Goal: Task Accomplishment & Management: Use online tool/utility

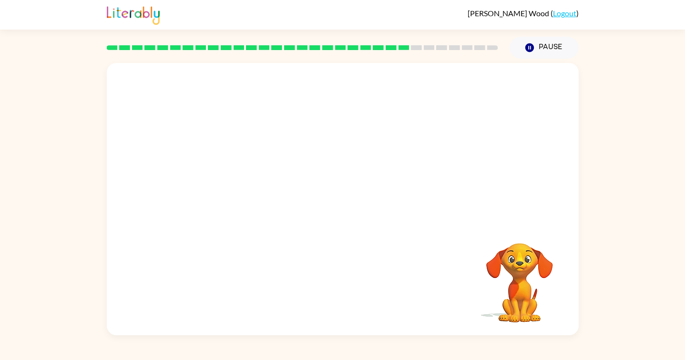
click at [314, 149] on video "Your browser must support playing .mp4 files to use Literably. Please try using…" at bounding box center [343, 143] width 472 height 160
click at [315, 146] on video "Your browser must support playing .mp4 files to use Literably. Please try using…" at bounding box center [343, 143] width 472 height 160
click at [316, 146] on video "Your browser must support playing .mp4 files to use Literably. Please try using…" at bounding box center [343, 143] width 472 height 160
click at [343, 209] on div at bounding box center [342, 203] width 61 height 35
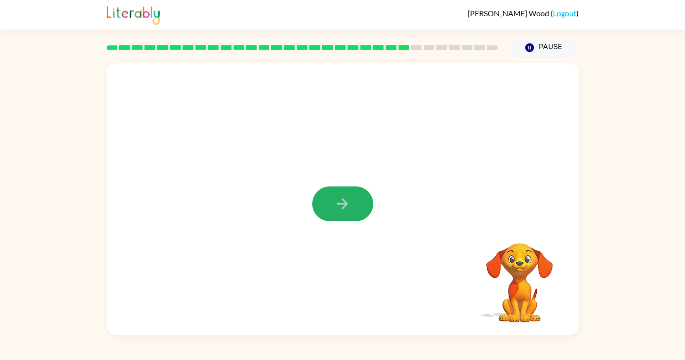
click at [352, 196] on button "button" at bounding box center [342, 203] width 61 height 35
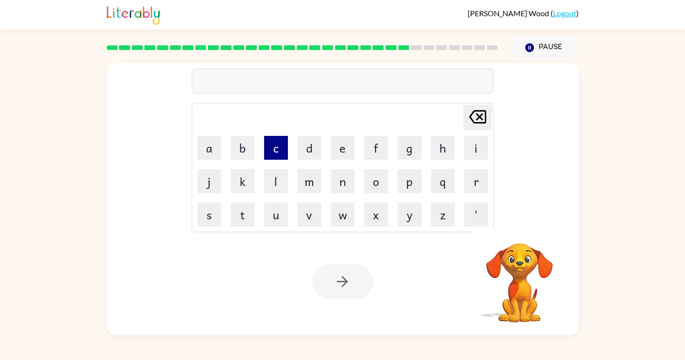
click at [282, 143] on button "c" at bounding box center [276, 148] width 24 height 24
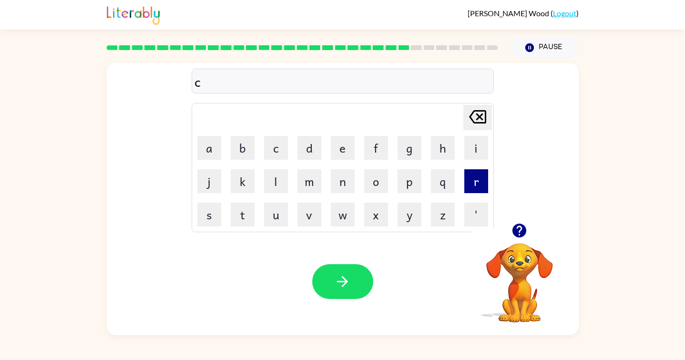
click at [484, 181] on button "r" at bounding box center [476, 181] width 24 height 24
click at [342, 146] on button "e" at bounding box center [343, 148] width 24 height 24
click at [210, 147] on button "a" at bounding box center [209, 148] width 24 height 24
type button "a"
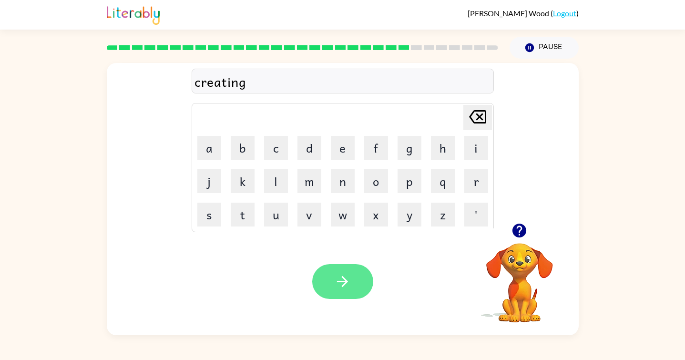
click at [351, 273] on button "button" at bounding box center [342, 281] width 61 height 35
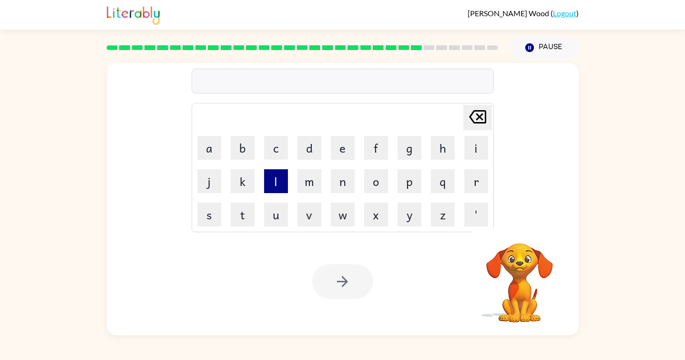
click at [273, 188] on button "l" at bounding box center [276, 181] width 24 height 24
click at [475, 145] on button "i" at bounding box center [476, 148] width 24 height 24
click at [405, 176] on button "p" at bounding box center [409, 181] width 24 height 24
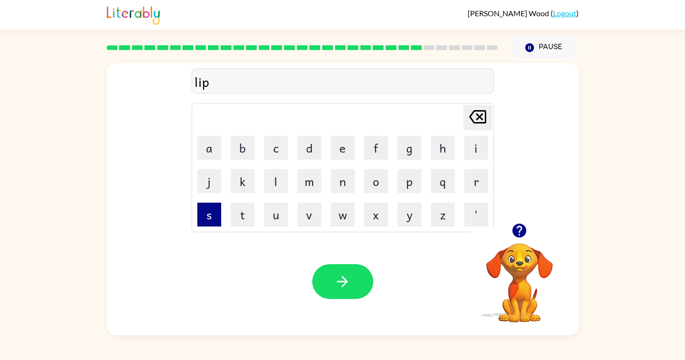
click at [213, 213] on button "s" at bounding box center [209, 215] width 24 height 24
click at [241, 213] on button "t" at bounding box center [243, 215] width 24 height 24
click at [465, 156] on button "i" at bounding box center [476, 148] width 24 height 24
click at [249, 181] on button "k" at bounding box center [243, 181] width 24 height 24
click at [484, 120] on icon "[PERSON_NAME] last character input" at bounding box center [477, 116] width 23 height 23
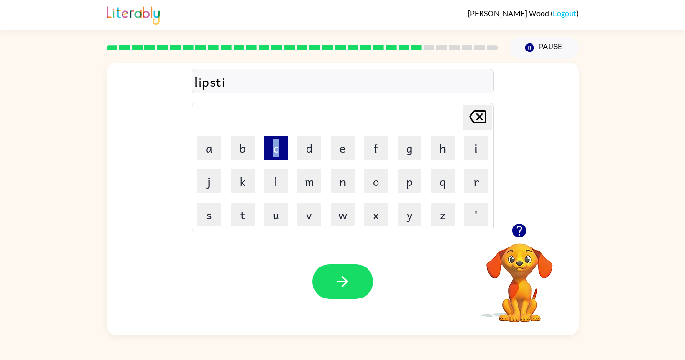
click at [276, 151] on button "c" at bounding box center [276, 148] width 24 height 24
click at [244, 184] on button "k" at bounding box center [243, 181] width 24 height 24
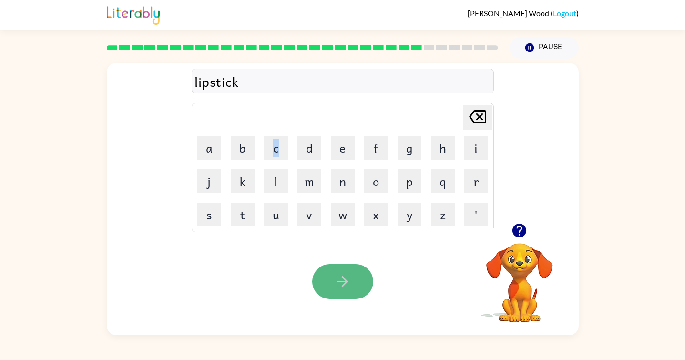
click at [327, 285] on button "button" at bounding box center [342, 281] width 61 height 35
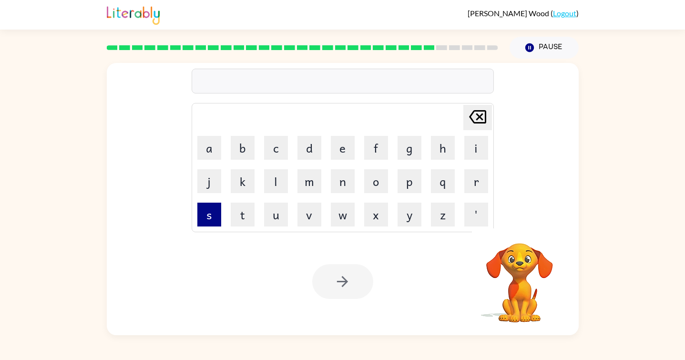
click at [211, 212] on button "s" at bounding box center [209, 215] width 24 height 24
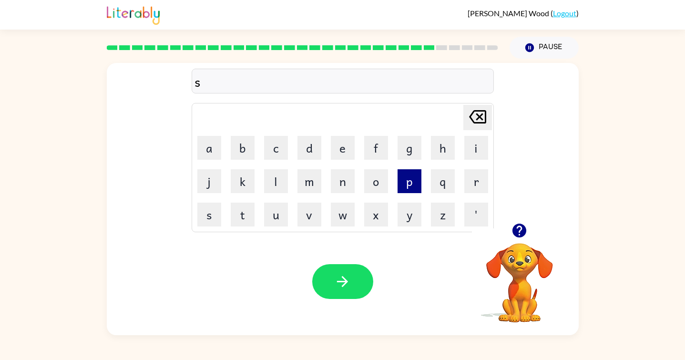
click at [410, 180] on button "p" at bounding box center [409, 181] width 24 height 24
click at [381, 182] on button "o" at bounding box center [376, 181] width 24 height 24
type button "o"
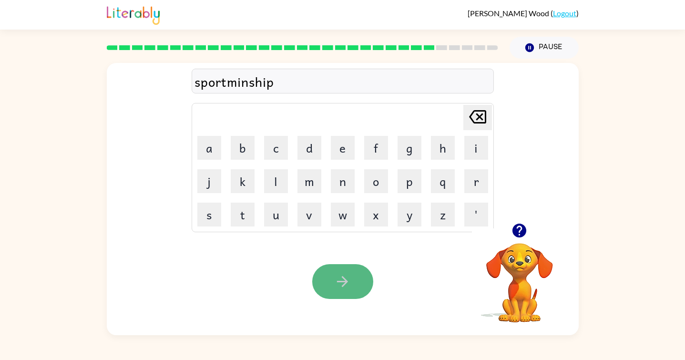
click at [321, 280] on button "button" at bounding box center [342, 281] width 61 height 35
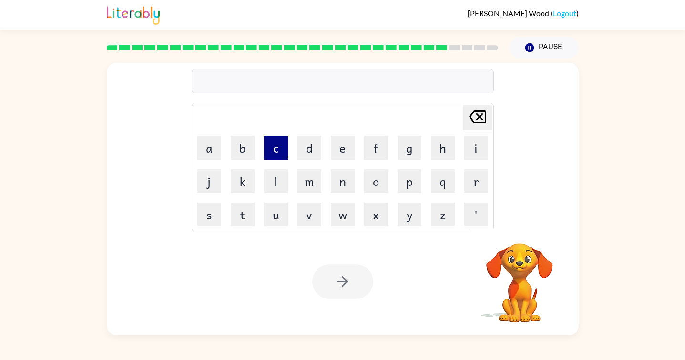
click at [277, 143] on button "c" at bounding box center [276, 148] width 24 height 24
click at [375, 179] on button "o" at bounding box center [376, 181] width 24 height 24
click at [240, 185] on button "k" at bounding box center [243, 181] width 24 height 24
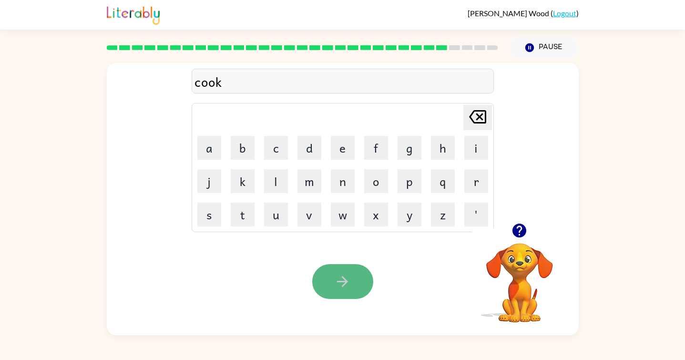
click at [339, 280] on icon "button" at bounding box center [342, 281] width 17 height 17
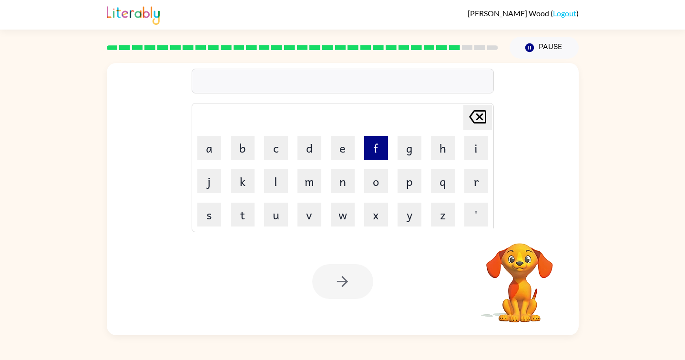
click at [377, 148] on button "f" at bounding box center [376, 148] width 24 height 24
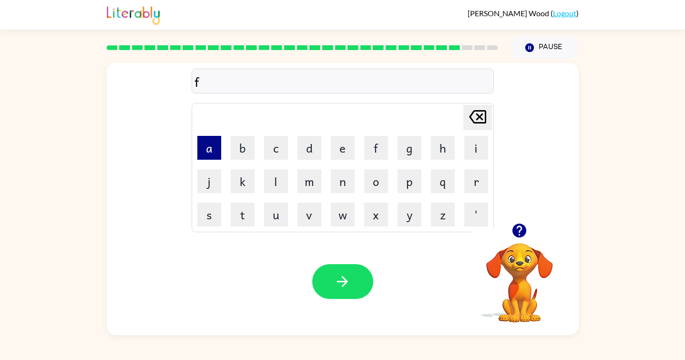
click at [205, 152] on button "a" at bounding box center [209, 148] width 24 height 24
click at [274, 153] on button "c" at bounding box center [276, 148] width 24 height 24
click at [348, 153] on button "e" at bounding box center [343, 148] width 24 height 24
click at [482, 118] on icon "[PERSON_NAME] last character input" at bounding box center [477, 116] width 23 height 23
click at [475, 116] on icon "[PERSON_NAME] last character input" at bounding box center [477, 116] width 23 height 23
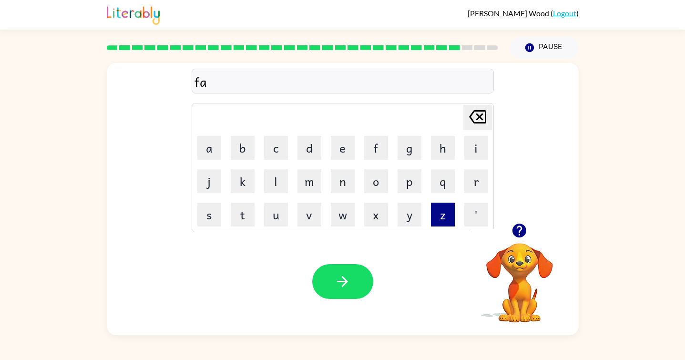
click at [440, 212] on button "z" at bounding box center [443, 215] width 24 height 24
click at [343, 146] on button "e" at bounding box center [343, 148] width 24 height 24
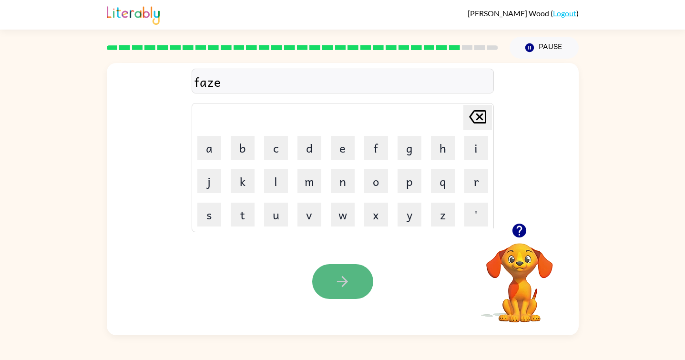
click at [317, 277] on button "button" at bounding box center [342, 281] width 61 height 35
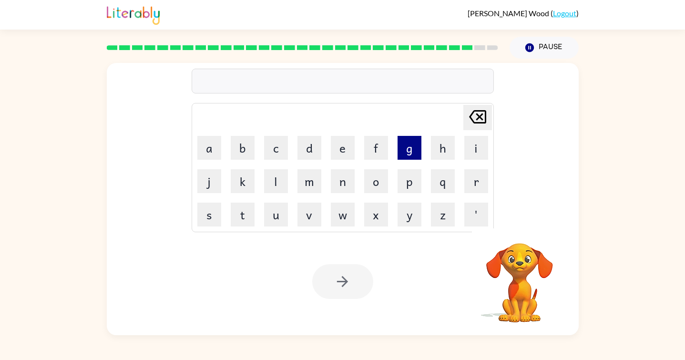
click at [409, 145] on button "g" at bounding box center [409, 148] width 24 height 24
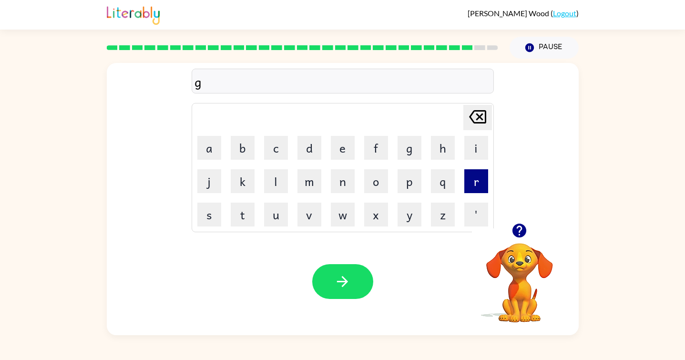
click at [467, 185] on button "r" at bounding box center [476, 181] width 24 height 24
type button "r"
click at [464, 169] on button "r" at bounding box center [476, 181] width 24 height 24
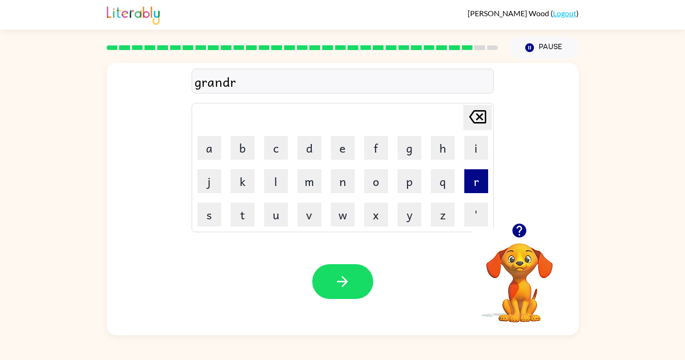
click at [464, 169] on button "r" at bounding box center [476, 181] width 24 height 24
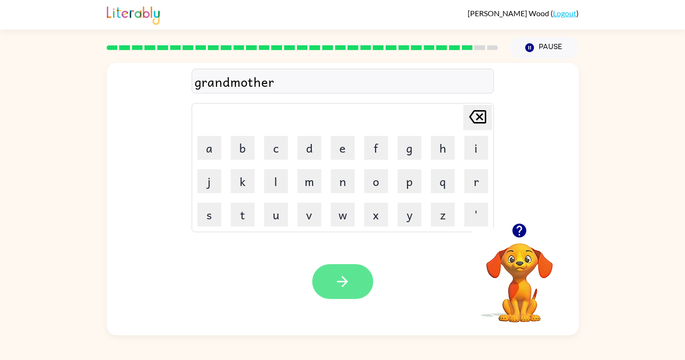
click at [329, 270] on button "button" at bounding box center [342, 281] width 61 height 35
click at [337, 288] on icon "button" at bounding box center [342, 281] width 17 height 17
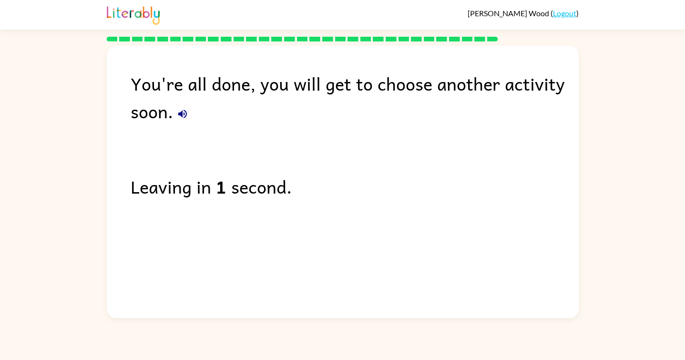
click at [196, 110] on div "You're all done, you will get to choose another activity soon." at bounding box center [355, 97] width 448 height 55
click at [184, 115] on icon "button" at bounding box center [182, 113] width 11 height 11
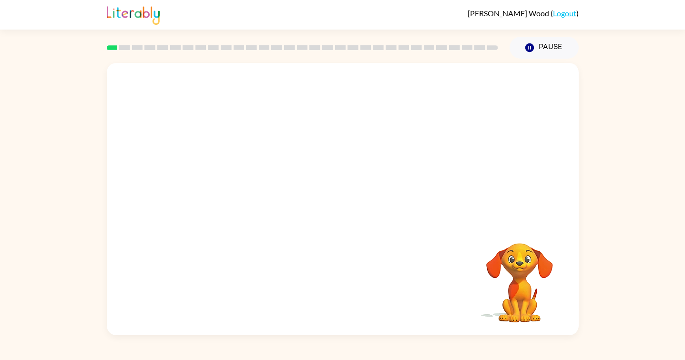
click at [246, 179] on video "Your browser must support playing .mp4 files to use Literably. Please try using…" at bounding box center [343, 143] width 472 height 160
drag, startPoint x: 229, startPoint y: 182, endPoint x: 237, endPoint y: 177, distance: 9.4
click at [237, 181] on video "Your browser must support playing .mp4 files to use Literably. Please try using…" at bounding box center [343, 143] width 472 height 160
click at [329, 198] on button "button" at bounding box center [342, 203] width 61 height 35
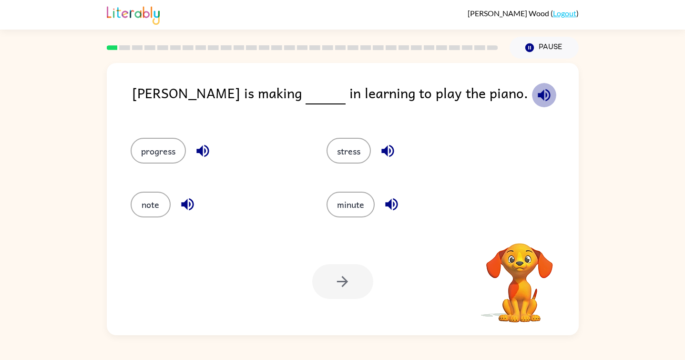
click at [538, 94] on icon "button" at bounding box center [544, 95] width 12 height 12
click at [173, 157] on button "progress" at bounding box center [158, 151] width 55 height 26
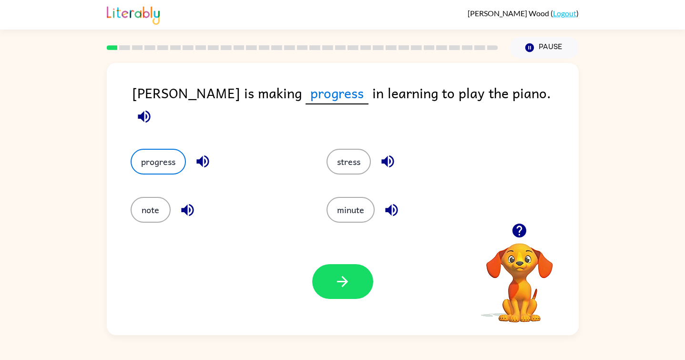
click at [150, 110] on icon "button" at bounding box center [144, 116] width 12 height 12
click at [152, 108] on icon "button" at bounding box center [144, 116] width 17 height 17
click at [319, 274] on button "button" at bounding box center [342, 281] width 61 height 35
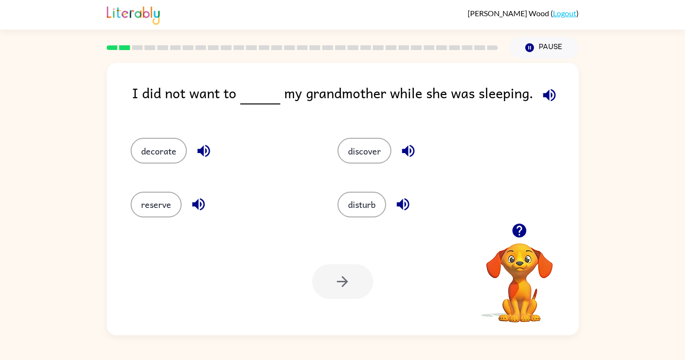
click at [541, 98] on icon "button" at bounding box center [549, 95] width 17 height 17
click at [352, 203] on button "disturb" at bounding box center [361, 205] width 49 height 26
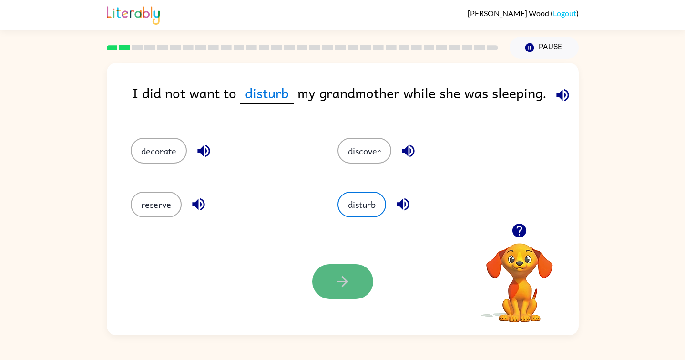
click at [345, 274] on icon "button" at bounding box center [342, 281] width 17 height 17
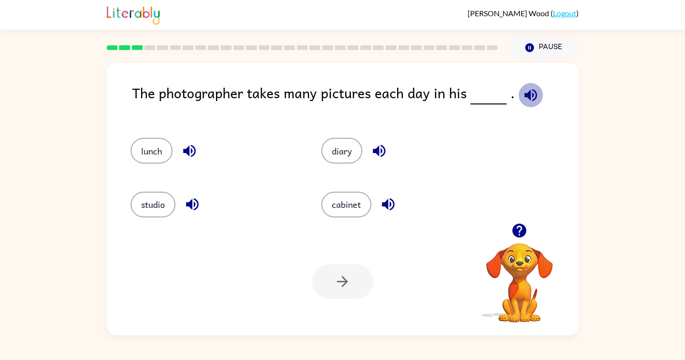
click at [524, 96] on icon "button" at bounding box center [530, 95] width 12 height 12
click at [150, 202] on button "studio" at bounding box center [153, 205] width 45 height 26
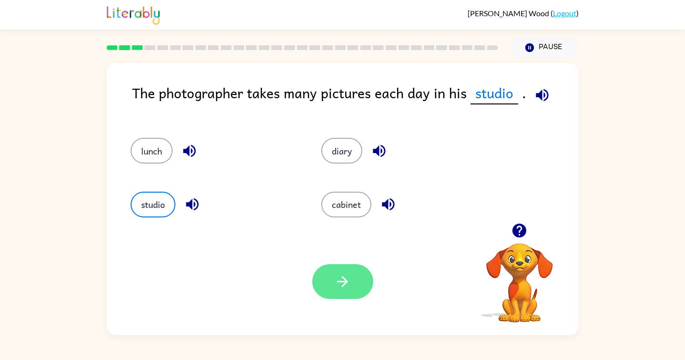
click at [331, 266] on button "button" at bounding box center [342, 281] width 61 height 35
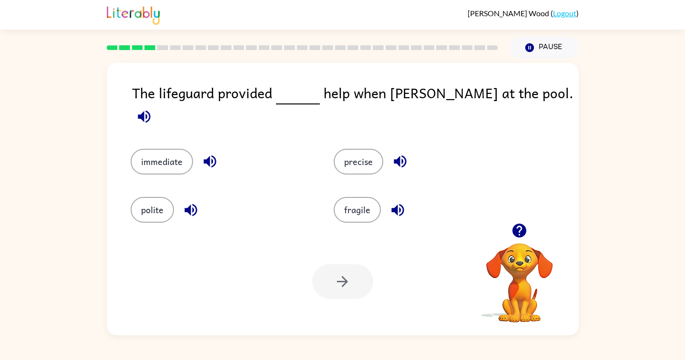
click at [152, 108] on icon "button" at bounding box center [144, 116] width 17 height 17
click at [150, 110] on icon "button" at bounding box center [144, 116] width 12 height 12
click at [393, 154] on icon "button" at bounding box center [400, 161] width 17 height 17
click at [400, 205] on icon "button" at bounding box center [397, 210] width 17 height 17
click at [188, 198] on button "button" at bounding box center [191, 210] width 24 height 24
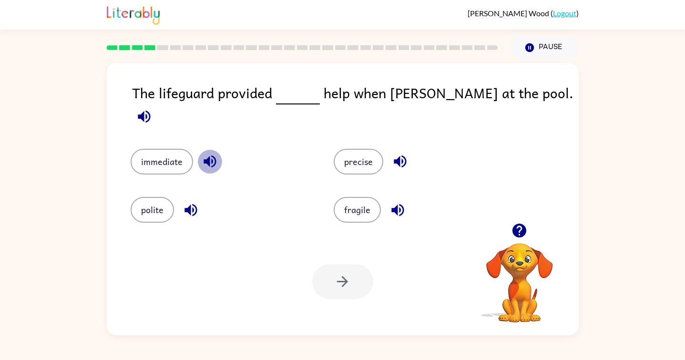
click at [211, 155] on icon "button" at bounding box center [209, 161] width 12 height 12
click at [181, 149] on button "immediate" at bounding box center [162, 162] width 62 height 26
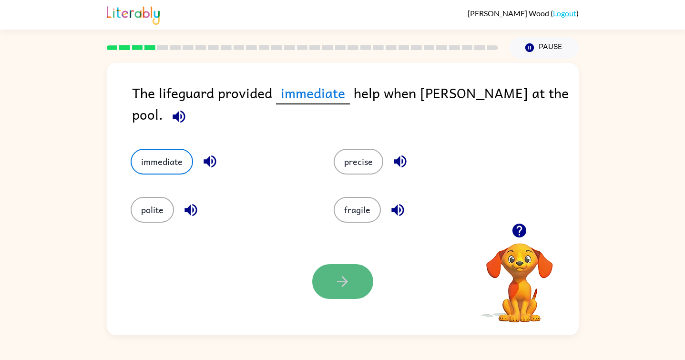
click at [344, 286] on icon "button" at bounding box center [342, 281] width 17 height 17
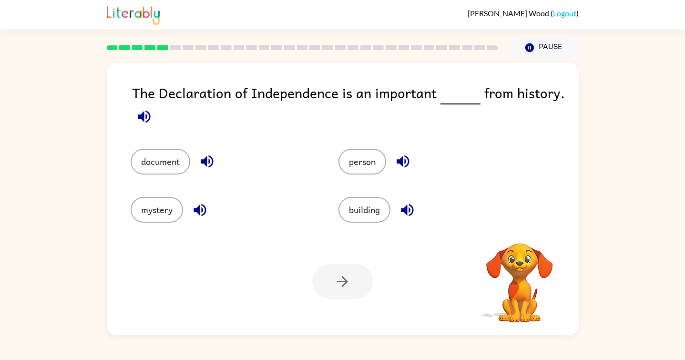
click at [155, 124] on span at bounding box center [144, 113] width 24 height 21
click at [167, 119] on div "The Declaration of Independence is an important from history." at bounding box center [355, 106] width 447 height 48
click at [149, 115] on icon "button" at bounding box center [144, 116] width 17 height 17
click at [200, 159] on icon "button" at bounding box center [207, 161] width 17 height 17
click at [183, 160] on button "document" at bounding box center [161, 162] width 60 height 26
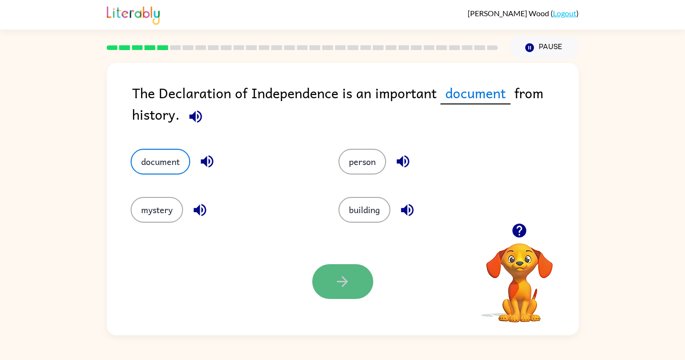
click at [355, 281] on button "button" at bounding box center [342, 281] width 61 height 35
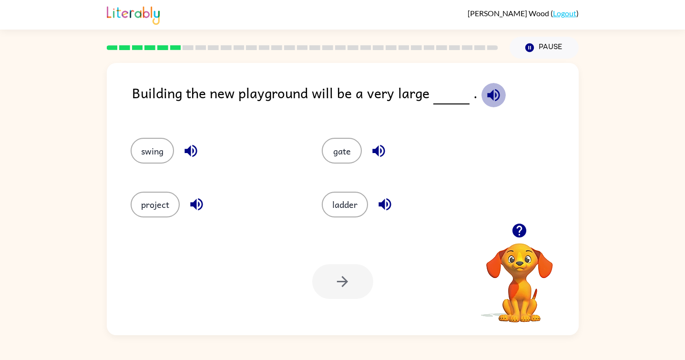
click at [496, 97] on icon "button" at bounding box center [493, 95] width 17 height 17
click at [151, 207] on button "project" at bounding box center [155, 205] width 49 height 26
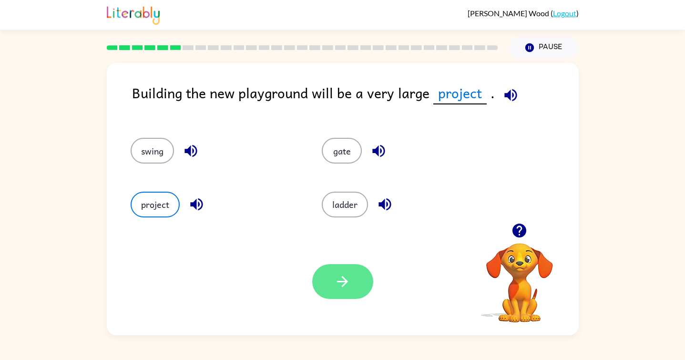
click at [332, 267] on button "button" at bounding box center [342, 281] width 61 height 35
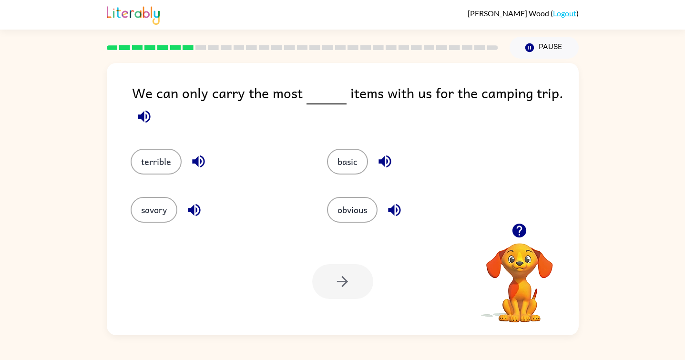
click at [142, 121] on icon "button" at bounding box center [144, 116] width 17 height 17
click at [197, 206] on icon "button" at bounding box center [194, 210] width 17 height 17
click at [198, 163] on icon "button" at bounding box center [198, 161] width 17 height 17
click at [387, 156] on icon "button" at bounding box center [384, 161] width 12 height 12
click at [398, 208] on icon "button" at bounding box center [394, 210] width 17 height 17
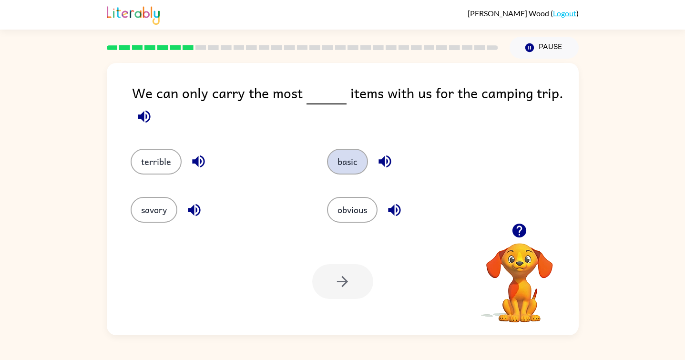
click at [349, 153] on button "basic" at bounding box center [347, 162] width 41 height 26
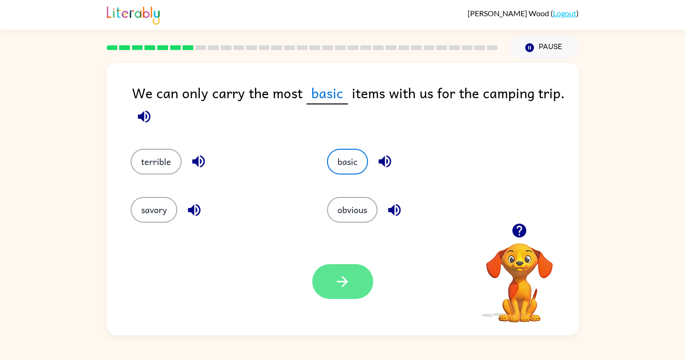
click at [323, 278] on button "button" at bounding box center [342, 281] width 61 height 35
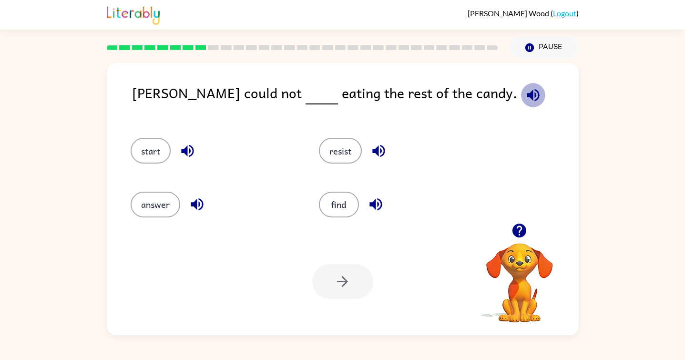
click at [527, 98] on icon "button" at bounding box center [533, 95] width 12 height 12
click at [378, 150] on icon "button" at bounding box center [378, 151] width 12 height 12
click at [370, 208] on icon "button" at bounding box center [375, 204] width 17 height 17
click at [350, 152] on button "resist" at bounding box center [340, 151] width 43 height 26
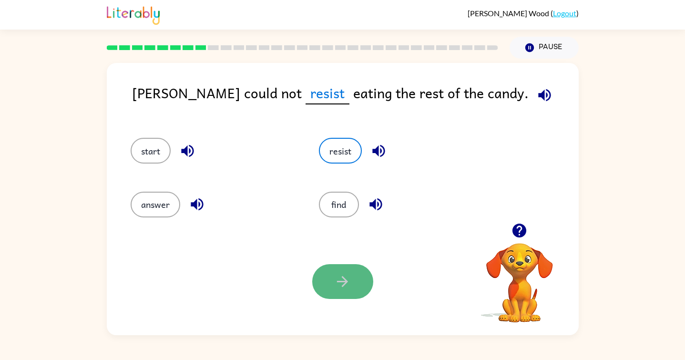
click at [318, 288] on button "button" at bounding box center [342, 281] width 61 height 35
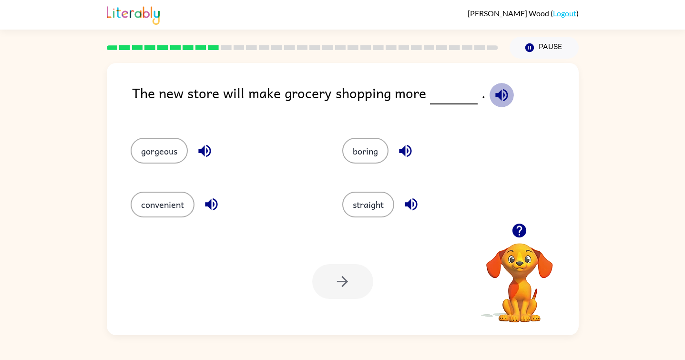
click at [495, 96] on icon "button" at bounding box center [501, 95] width 12 height 12
click at [211, 147] on icon "button" at bounding box center [204, 150] width 17 height 17
click at [210, 208] on icon "button" at bounding box center [211, 204] width 17 height 17
click at [396, 143] on div "boring" at bounding box center [437, 151] width 190 height 26
click at [401, 152] on icon "button" at bounding box center [405, 151] width 12 height 12
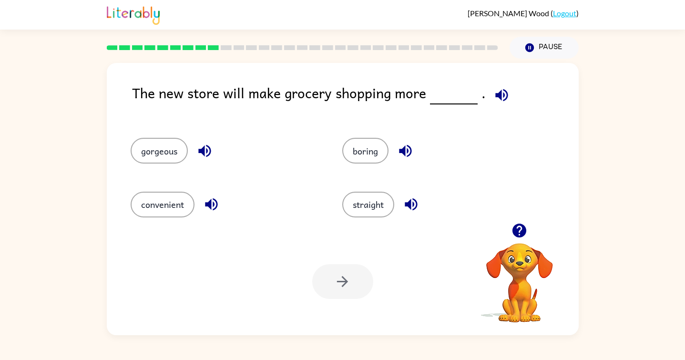
click at [416, 204] on icon "button" at bounding box center [411, 204] width 17 height 17
click at [173, 204] on button "convenient" at bounding box center [163, 205] width 64 height 26
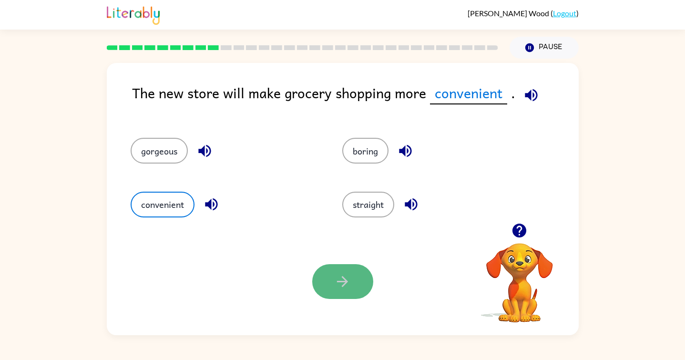
click at [342, 268] on button "button" at bounding box center [342, 281] width 61 height 35
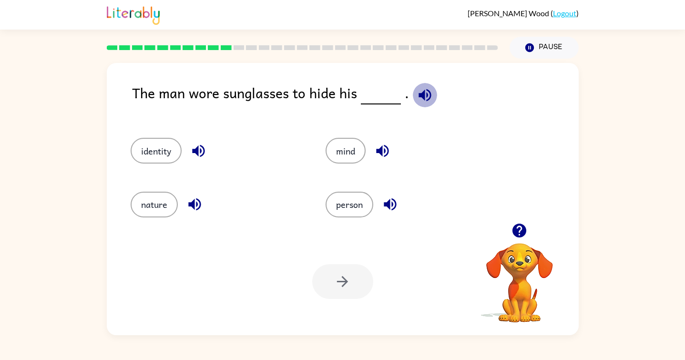
click at [423, 88] on icon "button" at bounding box center [425, 95] width 17 height 17
click at [196, 150] on icon "button" at bounding box center [198, 151] width 12 height 12
click at [197, 203] on icon "button" at bounding box center [194, 204] width 12 height 12
click at [375, 143] on icon "button" at bounding box center [382, 150] width 17 height 17
click at [389, 207] on icon "button" at bounding box center [390, 204] width 12 height 12
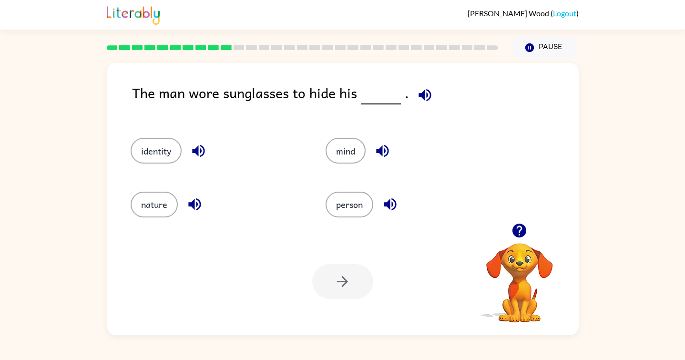
click at [107, 162] on div "The man wore sunglasses to hide his . identity mind nature person Your browser …" at bounding box center [343, 199] width 472 height 272
click at [159, 157] on button "identity" at bounding box center [156, 151] width 51 height 26
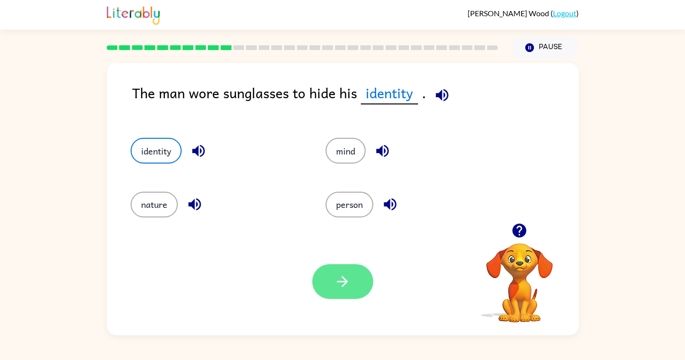
click at [324, 281] on button "button" at bounding box center [342, 281] width 61 height 35
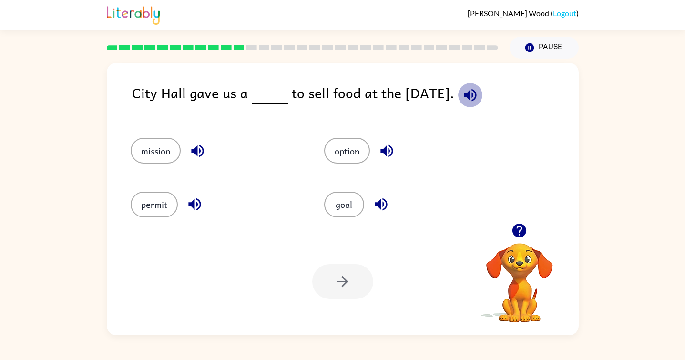
click at [471, 93] on icon "button" at bounding box center [470, 95] width 12 height 12
click at [159, 148] on button "mission" at bounding box center [156, 151] width 50 height 26
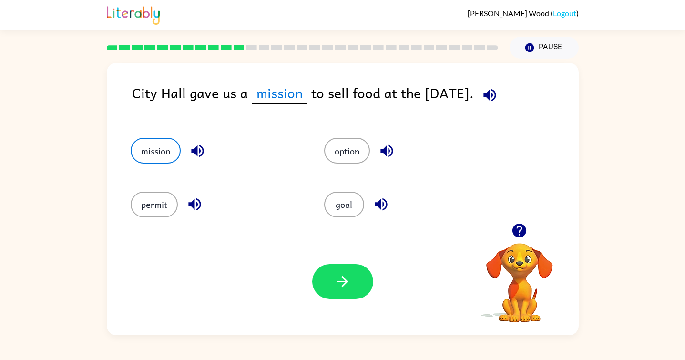
click at [195, 154] on icon "button" at bounding box center [197, 151] width 12 height 12
click at [191, 212] on icon "button" at bounding box center [194, 204] width 17 height 17
click at [387, 144] on icon "button" at bounding box center [386, 150] width 17 height 17
click at [157, 199] on button "permit" at bounding box center [154, 205] width 47 height 26
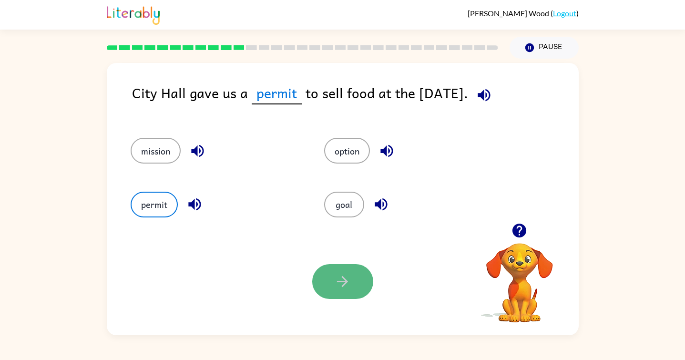
click at [360, 281] on button "button" at bounding box center [342, 281] width 61 height 35
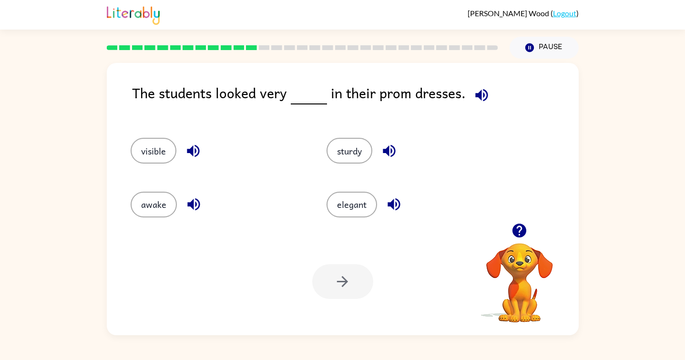
click at [476, 91] on icon "button" at bounding box center [481, 95] width 17 height 17
click at [391, 142] on icon "button" at bounding box center [389, 150] width 17 height 17
click at [393, 203] on icon "button" at bounding box center [393, 204] width 12 height 12
click at [199, 203] on icon "button" at bounding box center [193, 204] width 12 height 12
click at [198, 147] on icon "button" at bounding box center [193, 151] width 12 height 12
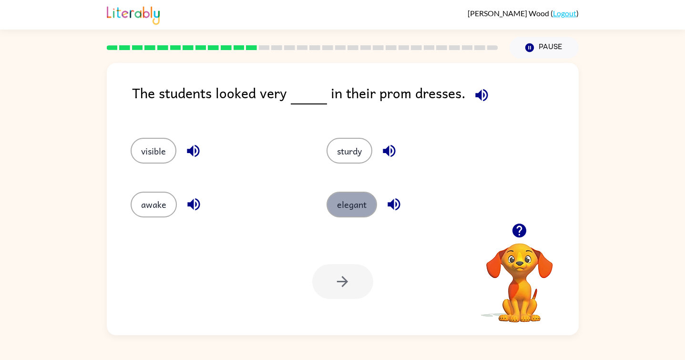
click at [334, 204] on button "elegant" at bounding box center [351, 205] width 51 height 26
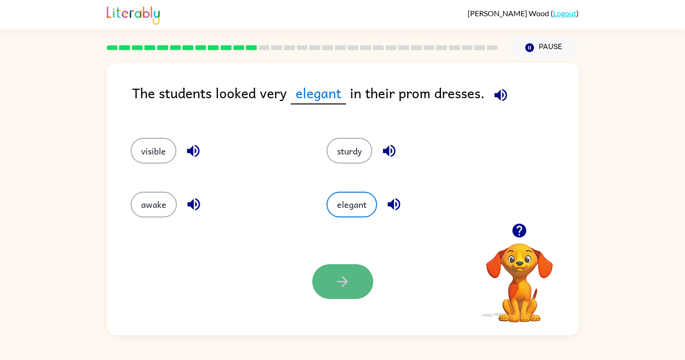
click at [339, 281] on icon "button" at bounding box center [342, 281] width 11 height 11
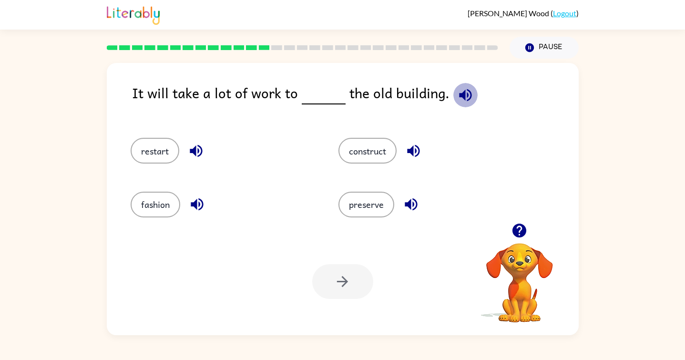
click at [461, 98] on icon "button" at bounding box center [465, 95] width 17 height 17
click at [417, 149] on icon "button" at bounding box center [413, 151] width 12 height 12
click at [403, 197] on icon "button" at bounding box center [411, 204] width 17 height 17
click at [205, 206] on icon "button" at bounding box center [197, 204] width 17 height 17
click at [203, 149] on icon "button" at bounding box center [196, 150] width 17 height 17
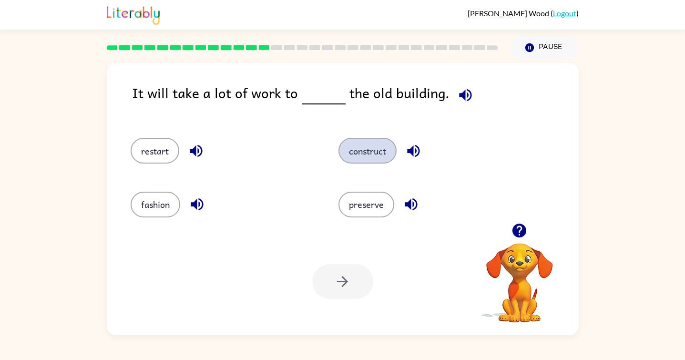
click at [356, 151] on button "construct" at bounding box center [367, 151] width 58 height 26
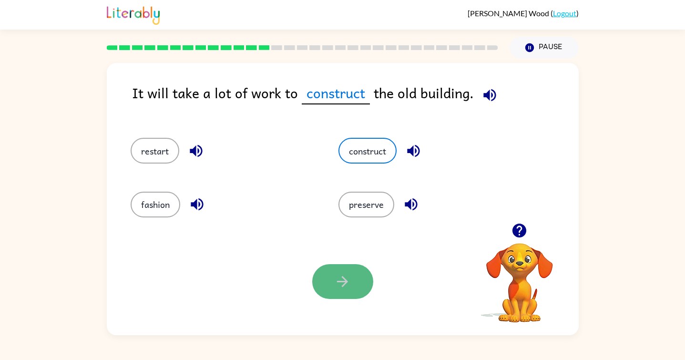
click at [329, 271] on button "button" at bounding box center [342, 281] width 61 height 35
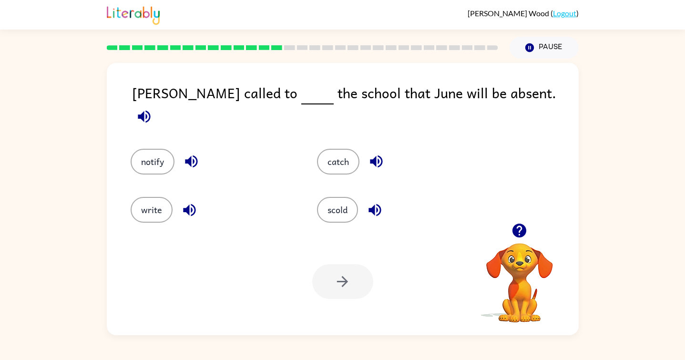
click at [156, 103] on span at bounding box center [144, 113] width 24 height 21
click at [152, 108] on icon "button" at bounding box center [144, 116] width 17 height 17
click at [193, 213] on button "button" at bounding box center [189, 210] width 24 height 24
click at [196, 153] on icon "button" at bounding box center [191, 161] width 17 height 17
click at [385, 153] on icon "button" at bounding box center [376, 161] width 17 height 17
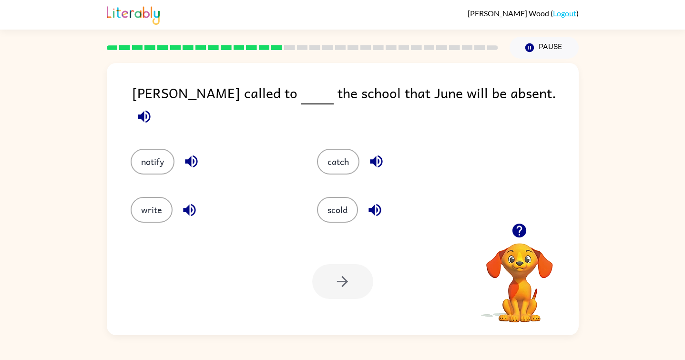
click at [376, 207] on icon "button" at bounding box center [374, 210] width 17 height 17
click at [142, 149] on button "notify" at bounding box center [153, 162] width 44 height 26
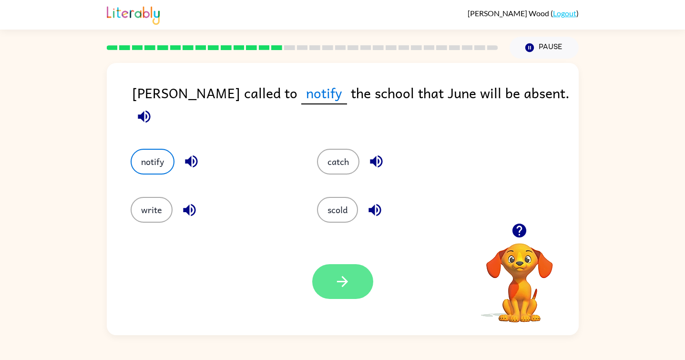
click at [340, 286] on icon "button" at bounding box center [342, 281] width 17 height 17
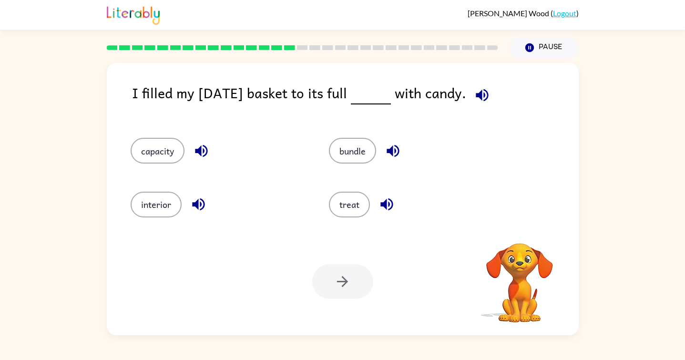
click at [488, 93] on icon "button" at bounding box center [482, 95] width 12 height 12
click at [390, 152] on icon "button" at bounding box center [392, 151] width 12 height 12
click at [391, 204] on icon "button" at bounding box center [386, 204] width 17 height 17
click at [199, 198] on icon "button" at bounding box center [198, 204] width 17 height 17
click at [205, 149] on icon "button" at bounding box center [201, 150] width 17 height 17
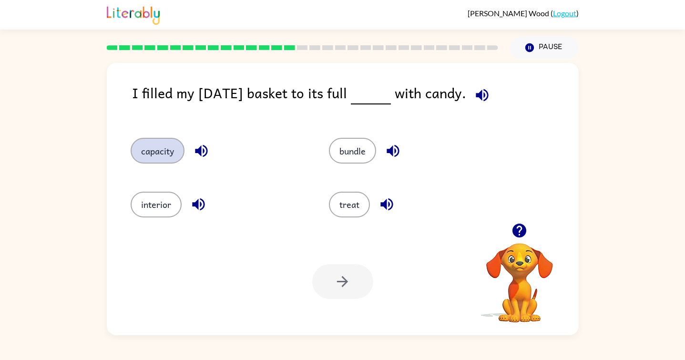
click at [174, 150] on button "capacity" at bounding box center [158, 151] width 54 height 26
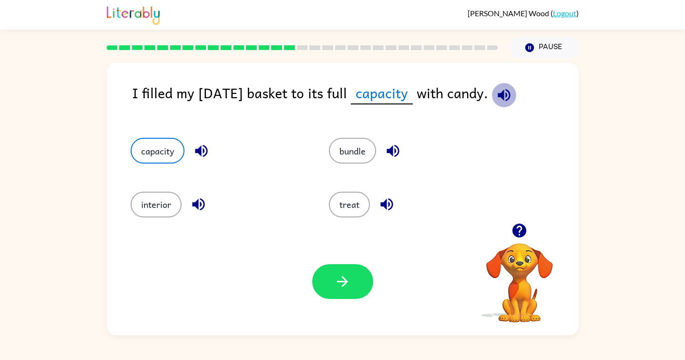
click at [512, 90] on icon "button" at bounding box center [504, 95] width 17 height 17
click at [326, 283] on button "button" at bounding box center [342, 281] width 61 height 35
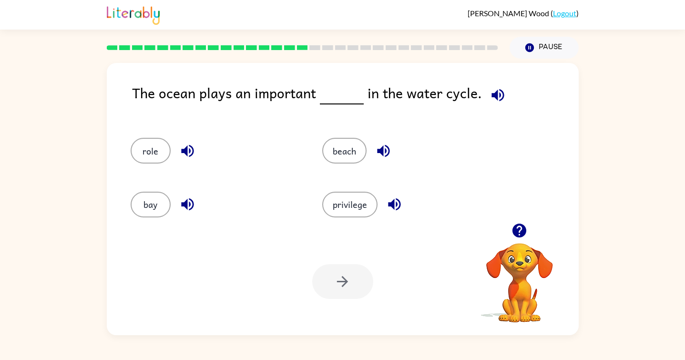
click at [492, 100] on icon "button" at bounding box center [497, 95] width 12 height 12
click at [189, 150] on icon "button" at bounding box center [187, 151] width 12 height 12
click at [150, 145] on button "role" at bounding box center [151, 151] width 40 height 26
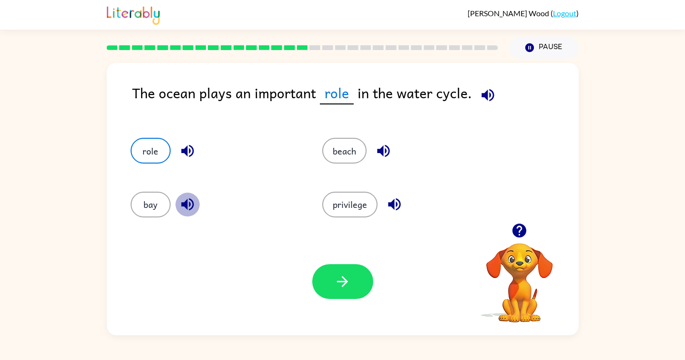
click at [184, 199] on icon "button" at bounding box center [187, 204] width 17 height 17
click at [380, 153] on icon "button" at bounding box center [383, 151] width 12 height 12
click at [392, 207] on icon "button" at bounding box center [394, 204] width 12 height 12
click at [319, 275] on button "button" at bounding box center [342, 281] width 61 height 35
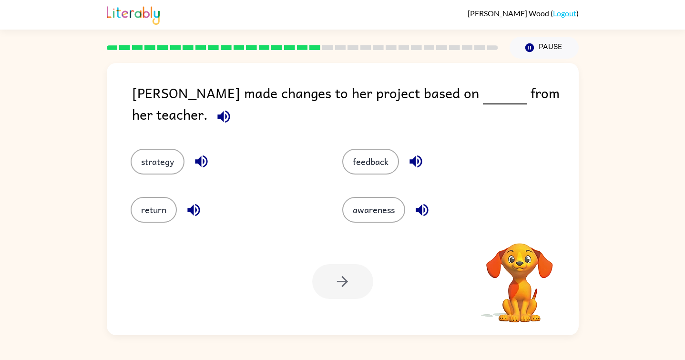
click at [230, 110] on icon "button" at bounding box center [223, 116] width 12 height 12
click at [419, 153] on icon "button" at bounding box center [415, 161] width 17 height 17
click at [377, 149] on button "feedback" at bounding box center [370, 162] width 57 height 26
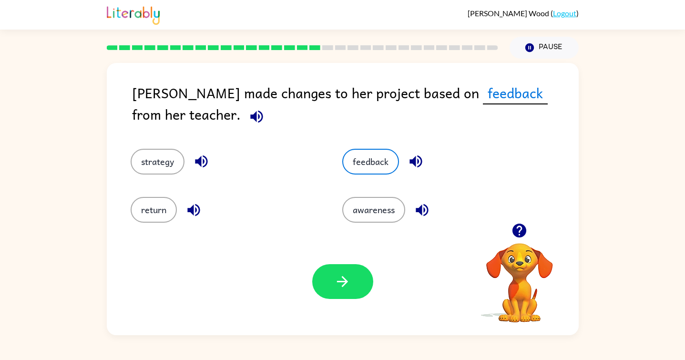
click at [421, 210] on icon "button" at bounding box center [422, 209] width 12 height 12
click at [200, 210] on icon "button" at bounding box center [193, 210] width 17 height 17
click at [194, 210] on icon "button" at bounding box center [193, 210] width 17 height 17
click at [205, 164] on icon "button" at bounding box center [201, 161] width 17 height 17
click at [316, 277] on button "button" at bounding box center [342, 281] width 61 height 35
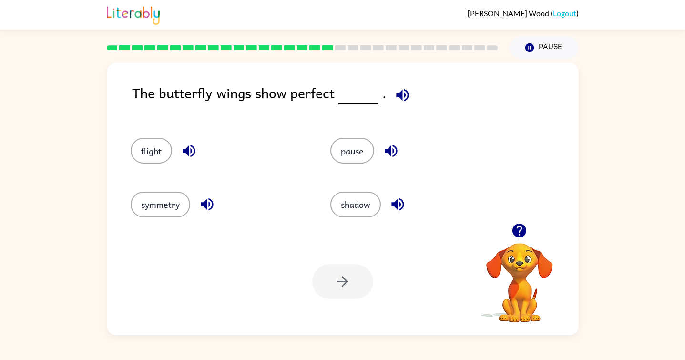
click at [406, 99] on icon "button" at bounding box center [402, 95] width 17 height 17
click at [185, 149] on icon "button" at bounding box center [189, 151] width 12 height 12
click at [149, 155] on button "flight" at bounding box center [151, 151] width 41 height 26
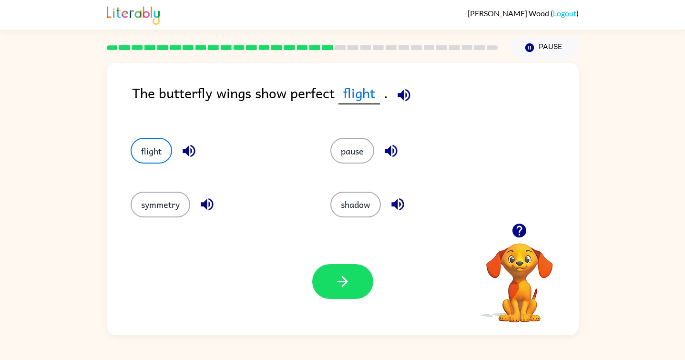
click at [212, 198] on icon "button" at bounding box center [207, 204] width 17 height 17
click at [392, 151] on icon "button" at bounding box center [391, 150] width 17 height 17
click at [405, 203] on icon "button" at bounding box center [397, 204] width 17 height 17
click at [340, 284] on icon "button" at bounding box center [342, 281] width 17 height 17
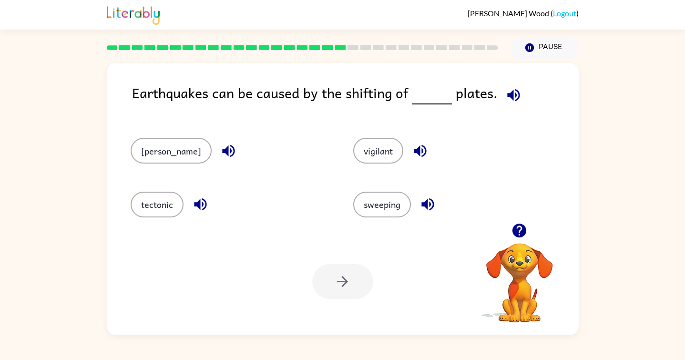
click at [528, 94] on div "Earthquakes can be caused by the shifting of plates." at bounding box center [355, 100] width 447 height 37
click at [511, 94] on icon "button" at bounding box center [513, 95] width 12 height 12
click at [529, 52] on icon "Pause" at bounding box center [529, 47] width 10 height 10
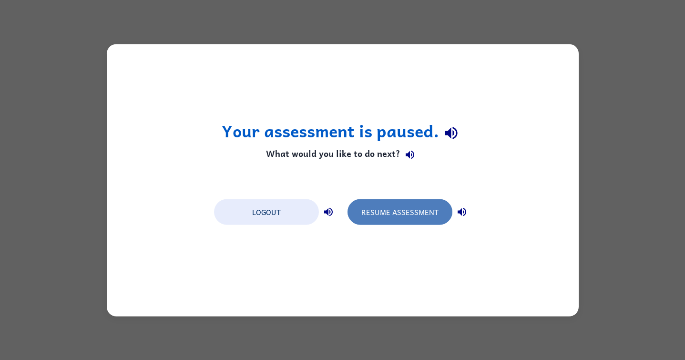
click at [381, 213] on button "Resume Assessment" at bounding box center [399, 212] width 105 height 26
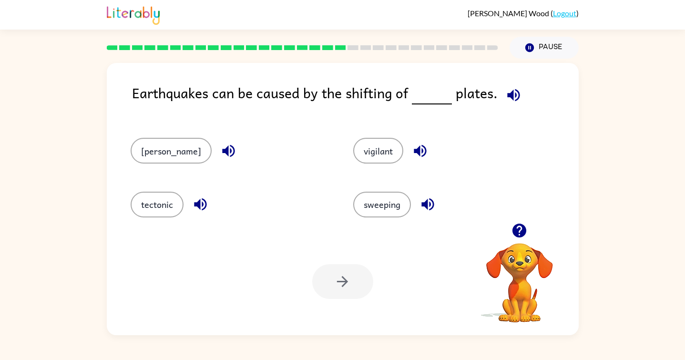
click at [509, 91] on icon "button" at bounding box center [513, 95] width 12 height 12
click at [220, 148] on icon "button" at bounding box center [228, 150] width 17 height 17
click at [200, 204] on icon "button" at bounding box center [200, 204] width 12 height 12
click at [412, 143] on icon "button" at bounding box center [420, 150] width 17 height 17
click at [419, 199] on icon "button" at bounding box center [427, 204] width 17 height 17
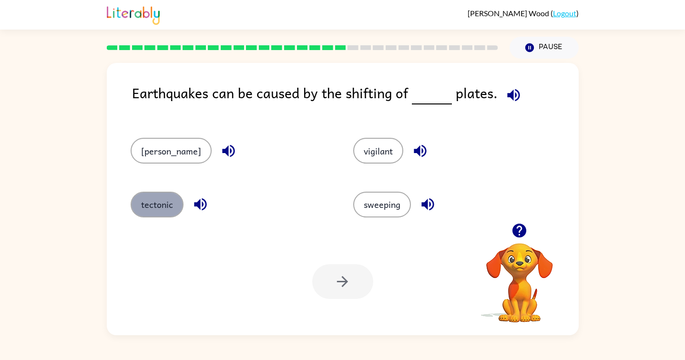
click at [155, 203] on button "tectonic" at bounding box center [157, 205] width 53 height 26
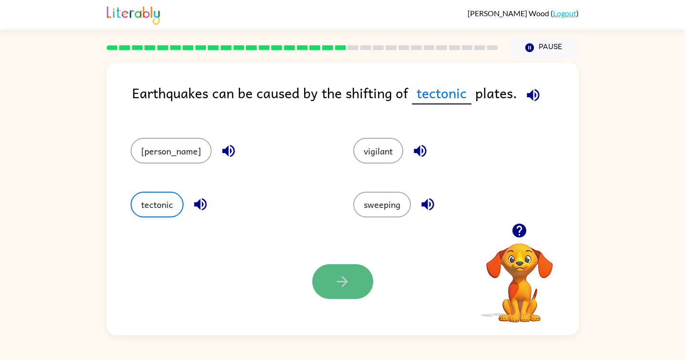
click at [327, 275] on button "button" at bounding box center [342, 281] width 61 height 35
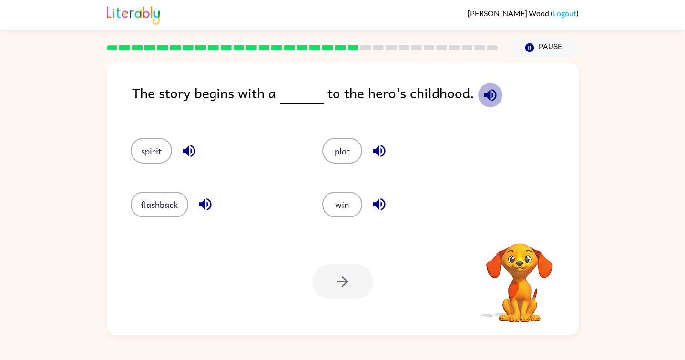
click at [484, 93] on icon "button" at bounding box center [490, 95] width 12 height 12
click at [182, 152] on icon "button" at bounding box center [189, 150] width 17 height 17
click at [202, 194] on button "button" at bounding box center [205, 204] width 24 height 24
click at [162, 198] on button "flashback" at bounding box center [160, 205] width 58 height 26
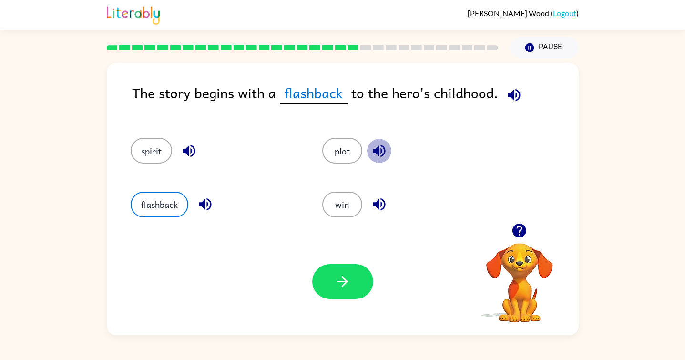
click at [376, 151] on icon "button" at bounding box center [379, 151] width 12 height 12
click at [379, 195] on button "button" at bounding box center [379, 204] width 24 height 24
click at [360, 270] on button "button" at bounding box center [342, 281] width 61 height 35
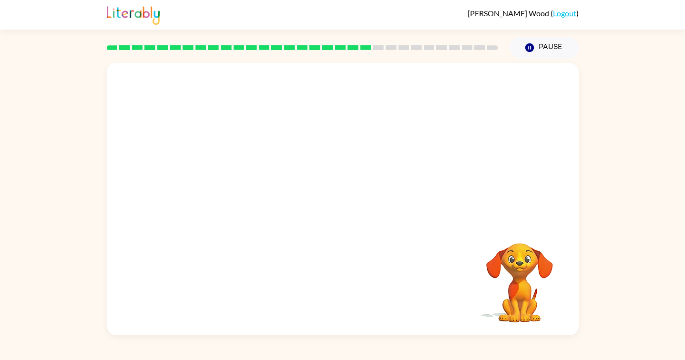
drag, startPoint x: 521, startPoint y: 274, endPoint x: 508, endPoint y: 274, distance: 12.9
click at [513, 274] on video "Your browser must support playing .mp4 files to use Literably. Please try using…" at bounding box center [519, 275] width 95 height 95
drag, startPoint x: 366, startPoint y: 170, endPoint x: 473, endPoint y: 184, distance: 108.1
click at [473, 184] on video "Your browser must support playing .mp4 files to use Literably. Please try using…" at bounding box center [343, 143] width 472 height 160
drag, startPoint x: 393, startPoint y: 179, endPoint x: 441, endPoint y: 206, distance: 55.3
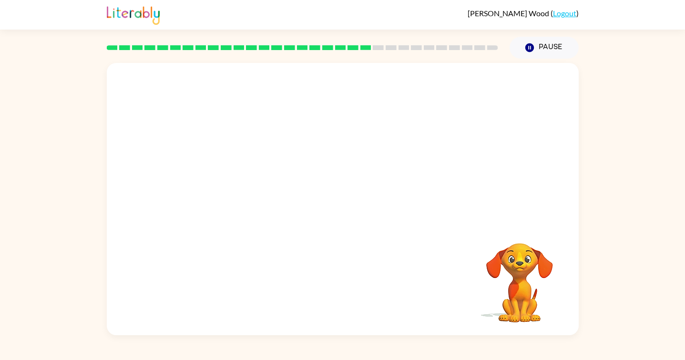
click at [443, 207] on video "Your browser must support playing .mp4 files to use Literably. Please try using…" at bounding box center [343, 143] width 472 height 160
click at [347, 193] on button "button" at bounding box center [342, 203] width 61 height 35
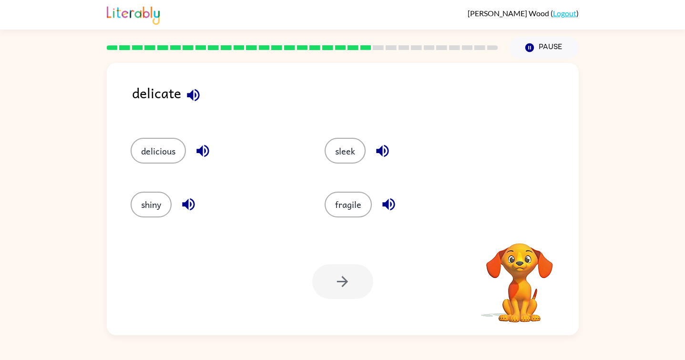
click at [195, 91] on icon "button" at bounding box center [193, 95] width 17 height 17
click at [209, 148] on icon "button" at bounding box center [202, 150] width 17 height 17
click at [185, 210] on icon "button" at bounding box center [188, 204] width 17 height 17
click at [405, 197] on div "fragile" at bounding box center [411, 205] width 173 height 26
click at [366, 209] on button "fragile" at bounding box center [348, 205] width 47 height 26
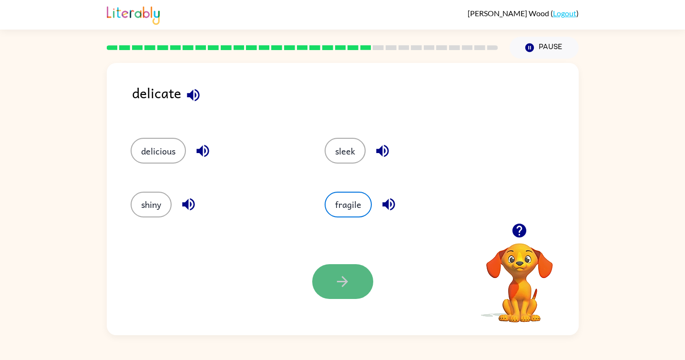
click at [341, 288] on icon "button" at bounding box center [342, 281] width 17 height 17
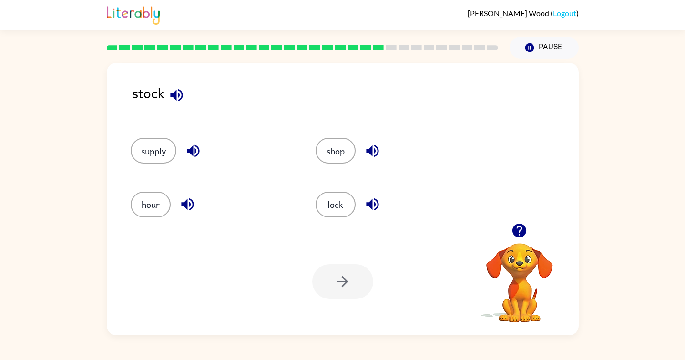
click at [177, 88] on icon "button" at bounding box center [176, 95] width 17 height 17
click at [165, 152] on button "supply" at bounding box center [154, 151] width 46 height 26
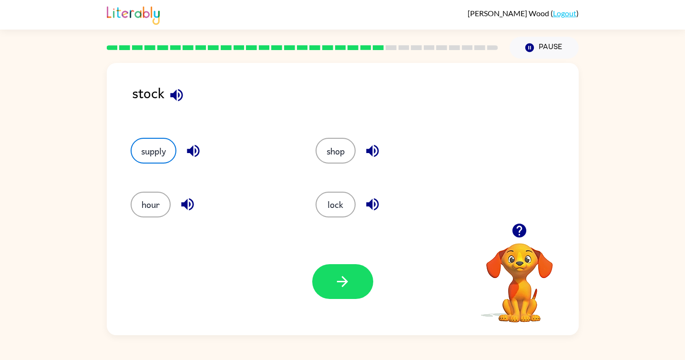
click at [194, 154] on icon "button" at bounding box center [193, 150] width 17 height 17
click at [190, 204] on icon "button" at bounding box center [187, 204] width 12 height 12
click at [340, 269] on button "button" at bounding box center [342, 281] width 61 height 35
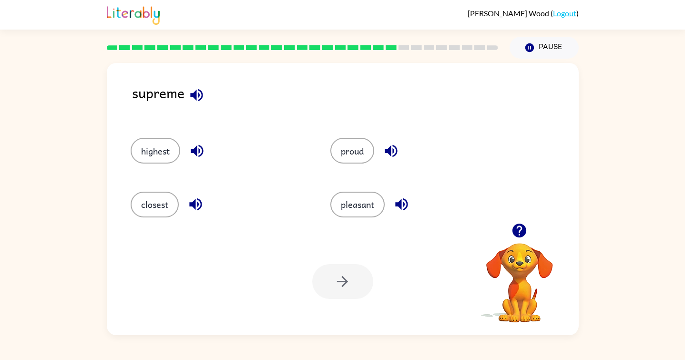
click at [201, 93] on icon "button" at bounding box center [196, 95] width 12 height 12
click at [395, 148] on icon "button" at bounding box center [391, 150] width 17 height 17
click at [195, 150] on icon "button" at bounding box center [197, 151] width 12 height 12
click at [202, 200] on icon "button" at bounding box center [195, 204] width 17 height 17
click at [407, 203] on icon "button" at bounding box center [401, 204] width 17 height 17
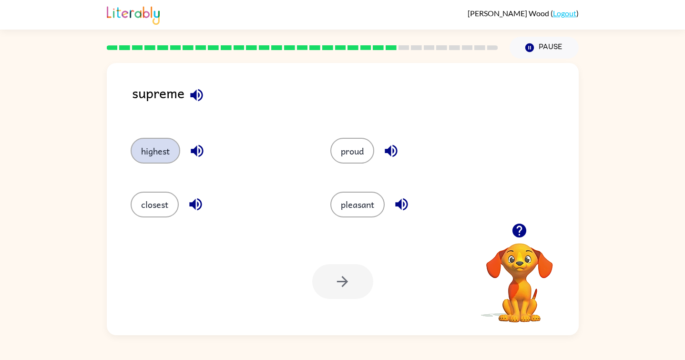
click at [172, 143] on button "highest" at bounding box center [156, 151] width 50 height 26
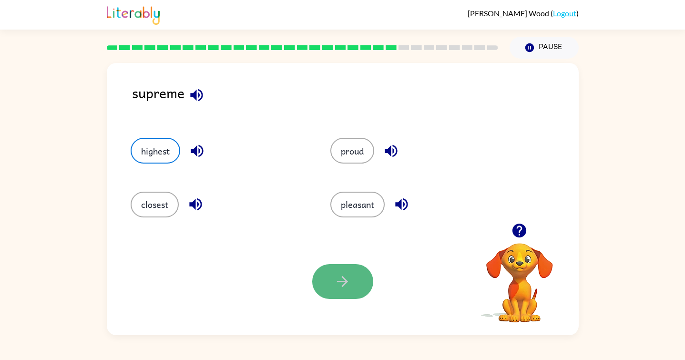
click at [332, 276] on button "button" at bounding box center [342, 281] width 61 height 35
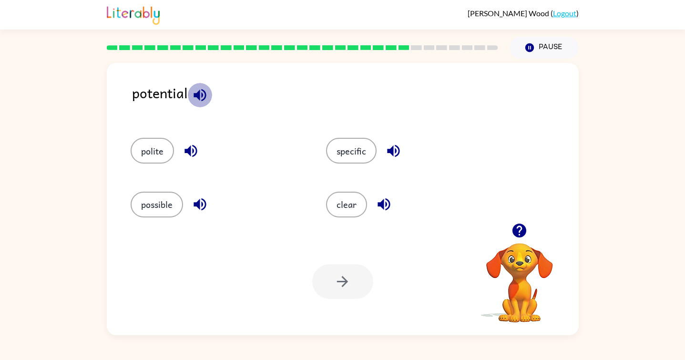
click at [200, 93] on icon "button" at bounding box center [200, 95] width 17 height 17
click at [384, 144] on button "button" at bounding box center [393, 151] width 24 height 24
click at [365, 144] on button "specific" at bounding box center [351, 151] width 51 height 26
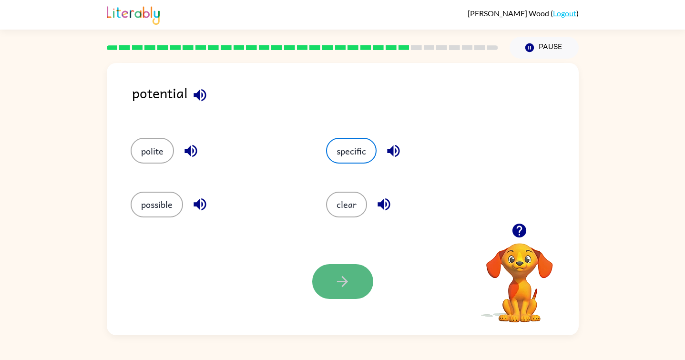
click at [341, 285] on icon "button" at bounding box center [342, 281] width 17 height 17
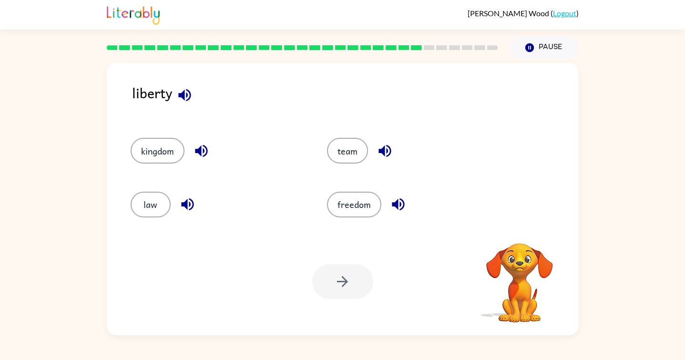
click at [192, 92] on icon "button" at bounding box center [184, 95] width 17 height 17
click at [193, 95] on button "button" at bounding box center [185, 95] width 24 height 24
click at [379, 152] on icon "button" at bounding box center [384, 151] width 12 height 12
click at [405, 205] on icon "button" at bounding box center [398, 204] width 17 height 17
click at [181, 204] on icon "button" at bounding box center [187, 204] width 12 height 12
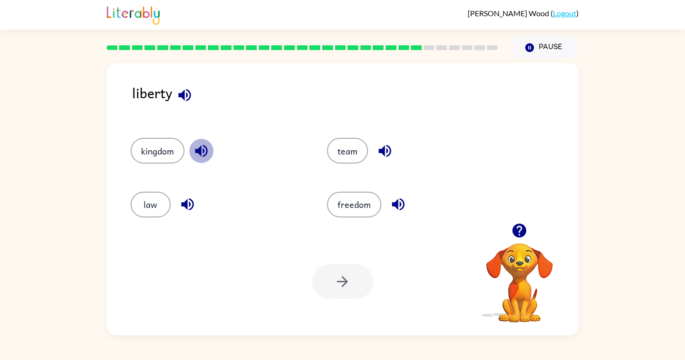
click at [198, 151] on icon "button" at bounding box center [201, 151] width 12 height 12
click at [356, 210] on button "freedom" at bounding box center [354, 205] width 54 height 26
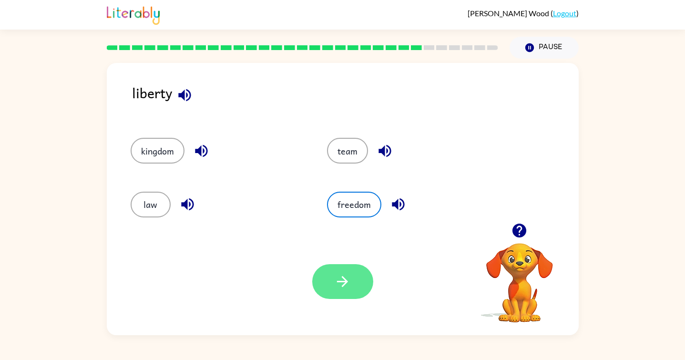
click at [350, 268] on button "button" at bounding box center [342, 281] width 61 height 35
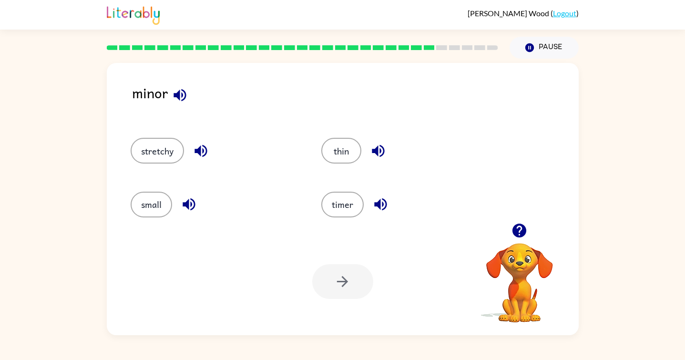
click at [179, 91] on icon "button" at bounding box center [179, 95] width 12 height 12
click at [196, 149] on icon "button" at bounding box center [200, 151] width 12 height 12
click at [191, 198] on icon "button" at bounding box center [189, 204] width 12 height 12
click at [372, 147] on icon "button" at bounding box center [378, 150] width 17 height 17
click at [381, 203] on icon "button" at bounding box center [380, 204] width 17 height 17
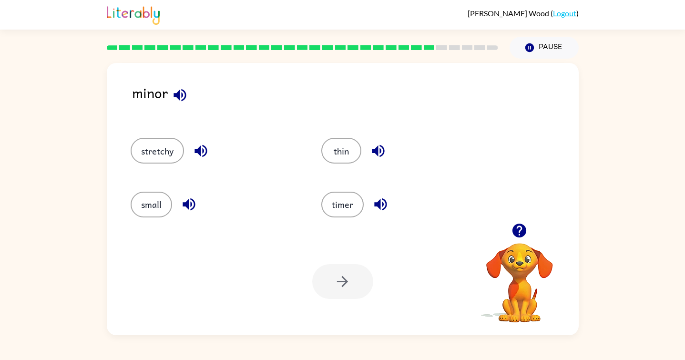
click at [162, 188] on div "small" at bounding box center [207, 199] width 191 height 53
click at [162, 195] on button "small" at bounding box center [151, 205] width 41 height 26
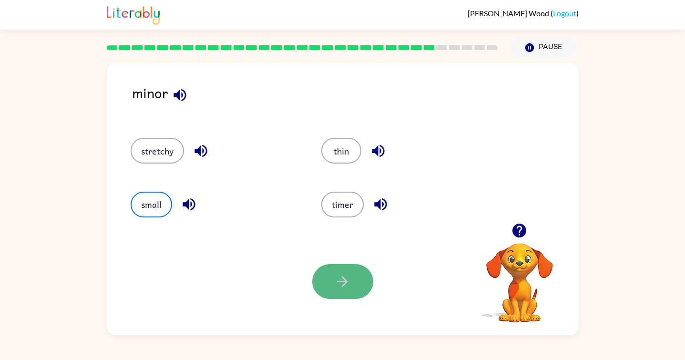
click at [334, 278] on icon "button" at bounding box center [342, 281] width 17 height 17
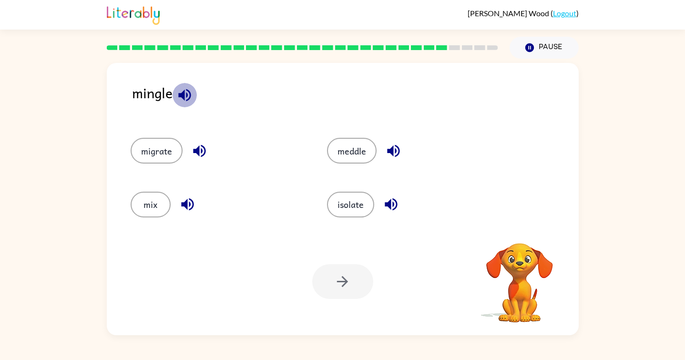
click at [184, 94] on icon "button" at bounding box center [184, 95] width 12 height 12
click at [196, 151] on icon "button" at bounding box center [199, 151] width 12 height 12
click at [191, 198] on icon "button" at bounding box center [187, 204] width 17 height 17
click at [399, 145] on icon "button" at bounding box center [393, 150] width 17 height 17
click at [385, 206] on icon "button" at bounding box center [391, 204] width 12 height 12
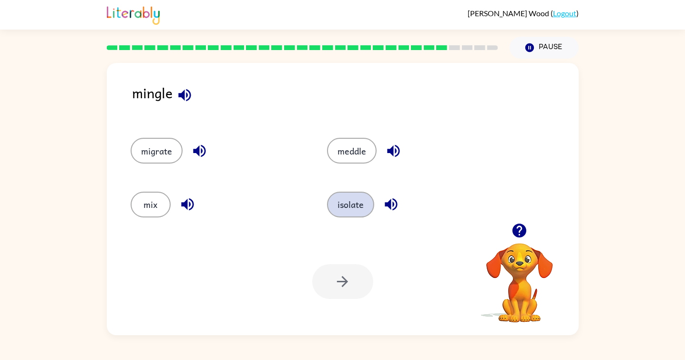
click at [361, 212] on button "isolate" at bounding box center [350, 205] width 47 height 26
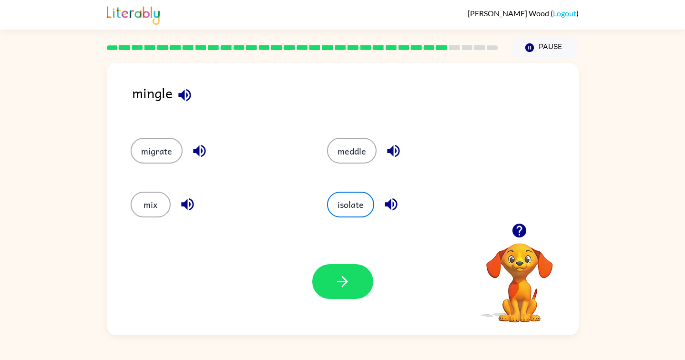
click at [335, 300] on div "Your browser must support playing .mp4 files to use Literably. Please try using…" at bounding box center [343, 281] width 472 height 107
click at [335, 297] on button "button" at bounding box center [342, 281] width 61 height 35
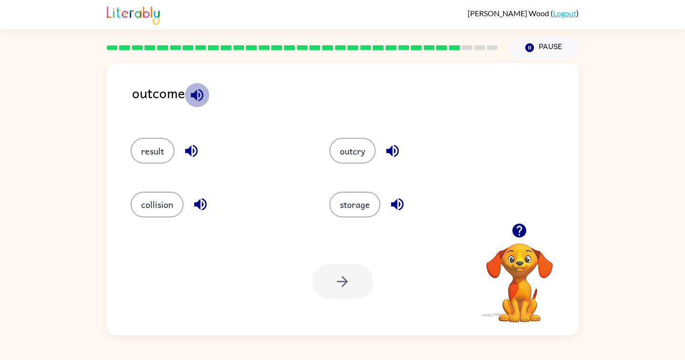
click at [198, 91] on icon "button" at bounding box center [197, 95] width 17 height 17
click at [185, 146] on icon "button" at bounding box center [191, 150] width 17 height 17
click at [198, 100] on icon "button" at bounding box center [197, 95] width 12 height 12
click at [198, 148] on icon "button" at bounding box center [191, 150] width 17 height 17
click at [188, 152] on icon "button" at bounding box center [191, 151] width 12 height 12
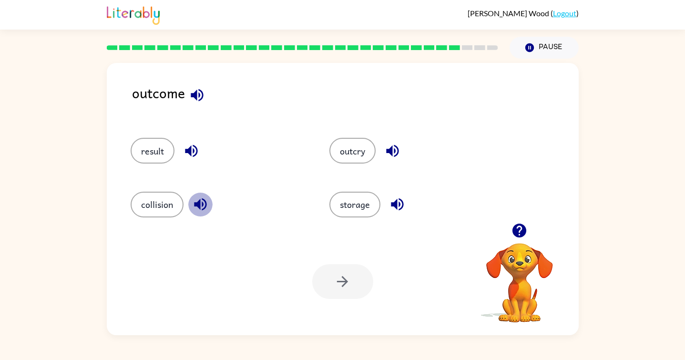
click at [196, 204] on icon "button" at bounding box center [200, 204] width 12 height 12
click at [391, 150] on icon "button" at bounding box center [392, 151] width 12 height 12
click at [394, 196] on icon "button" at bounding box center [397, 204] width 17 height 17
click at [158, 153] on button "result" at bounding box center [153, 151] width 44 height 26
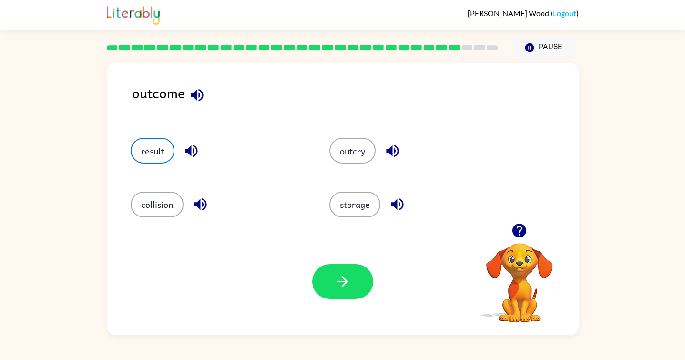
drag, startPoint x: 366, startPoint y: 265, endPoint x: 366, endPoint y: 258, distance: 7.1
click at [366, 264] on div at bounding box center [342, 281] width 61 height 35
click at [357, 268] on button "button" at bounding box center [342, 281] width 61 height 35
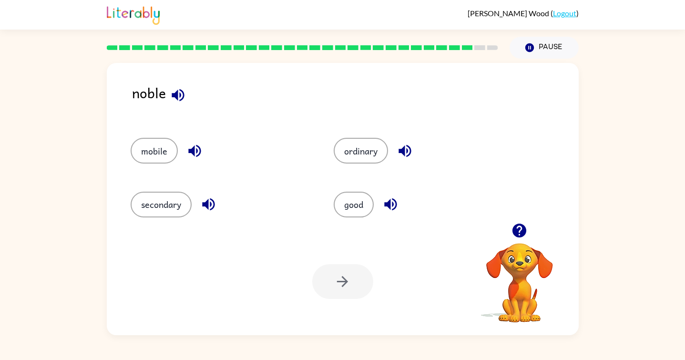
click at [176, 93] on icon "button" at bounding box center [178, 95] width 12 height 12
click at [177, 104] on button "button" at bounding box center [178, 95] width 24 height 24
click at [181, 83] on div "noble" at bounding box center [355, 100] width 447 height 37
click at [183, 90] on icon "button" at bounding box center [178, 95] width 17 height 17
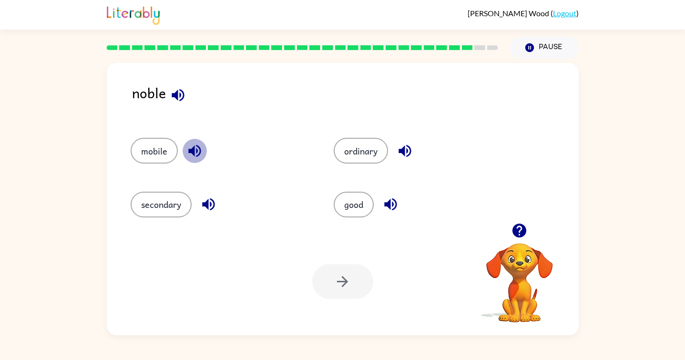
click at [189, 150] on icon "button" at bounding box center [194, 151] width 12 height 12
click at [209, 205] on icon "button" at bounding box center [208, 204] width 17 height 17
click at [406, 147] on icon "button" at bounding box center [404, 150] width 17 height 17
click at [389, 204] on icon "button" at bounding box center [390, 204] width 12 height 12
click at [351, 201] on button "good" at bounding box center [354, 205] width 40 height 26
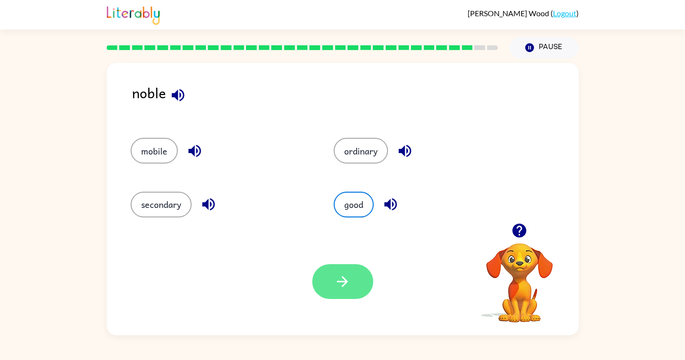
click at [350, 295] on button "button" at bounding box center [342, 281] width 61 height 35
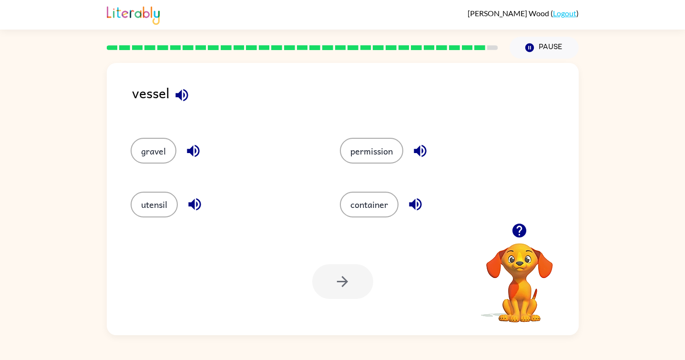
click at [180, 96] on icon "button" at bounding box center [181, 95] width 12 height 12
click at [188, 146] on icon "button" at bounding box center [193, 150] width 17 height 17
click at [196, 206] on icon "button" at bounding box center [194, 204] width 12 height 12
click at [420, 147] on icon "button" at bounding box center [420, 151] width 12 height 12
click at [416, 204] on icon "button" at bounding box center [415, 204] width 12 height 12
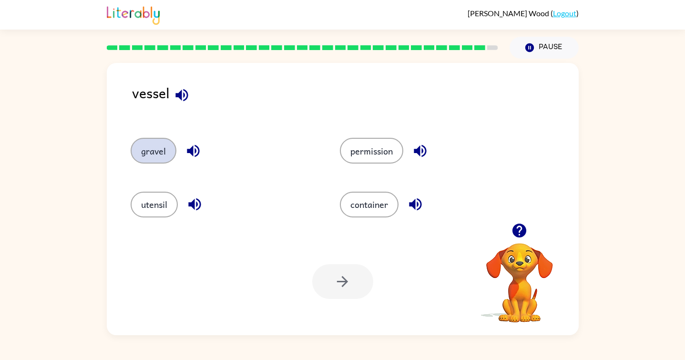
click at [162, 147] on button "gravel" at bounding box center [154, 151] width 46 height 26
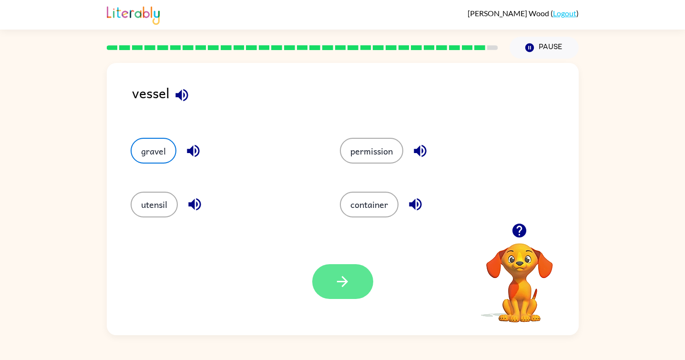
click at [360, 274] on button "button" at bounding box center [342, 281] width 61 height 35
